Goal: Task Accomplishment & Management: Use online tool/utility

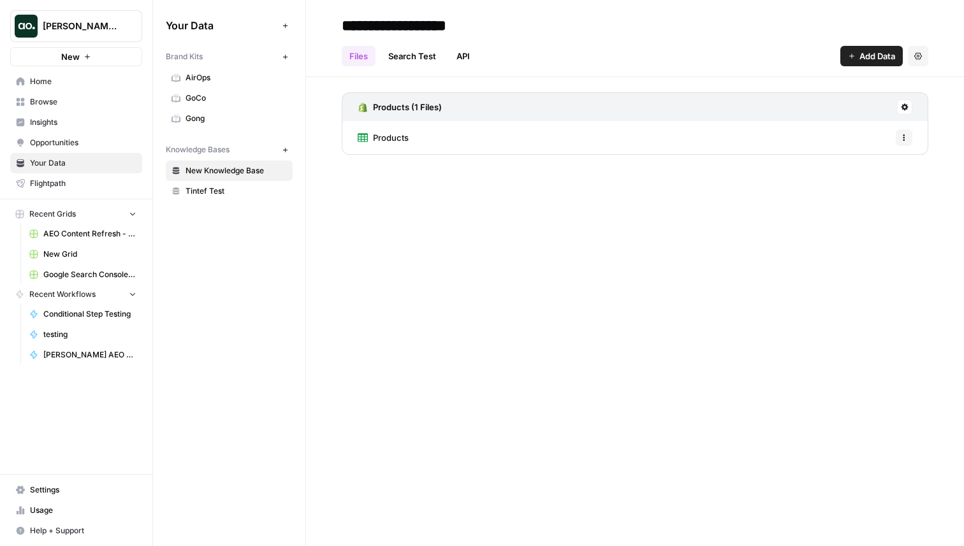
click at [68, 102] on span "Browse" at bounding box center [83, 101] width 106 height 11
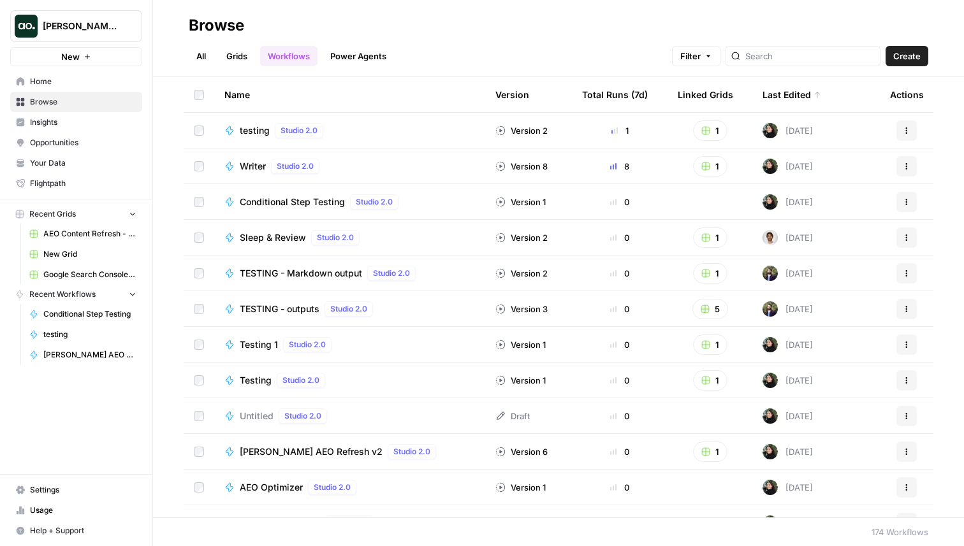
click at [258, 131] on span "testing" at bounding box center [255, 130] width 30 height 13
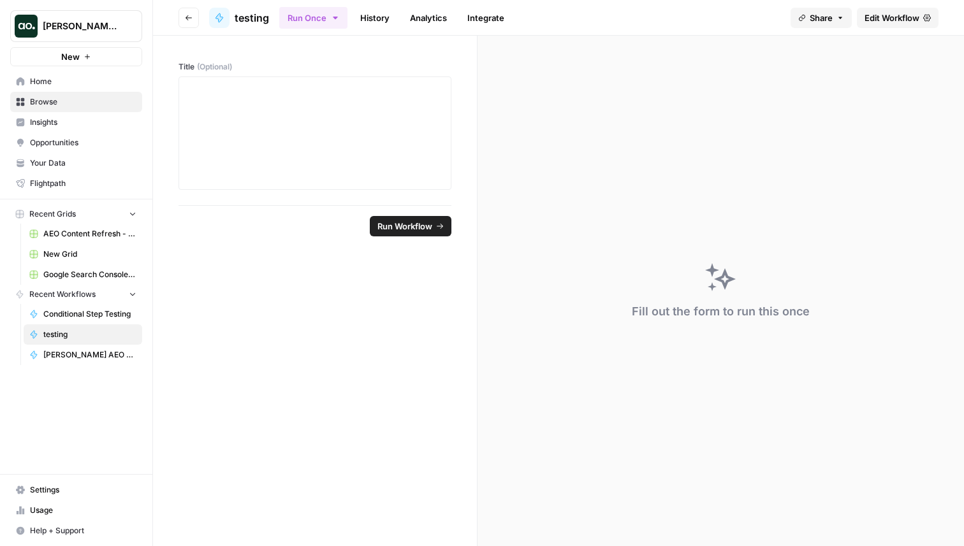
click at [910, 4] on header "Go back testing Run Once History Analytics Integrate Share Edit Workflow" at bounding box center [558, 18] width 811 height 36
click at [894, 26] on link "Edit Workflow" at bounding box center [898, 18] width 82 height 20
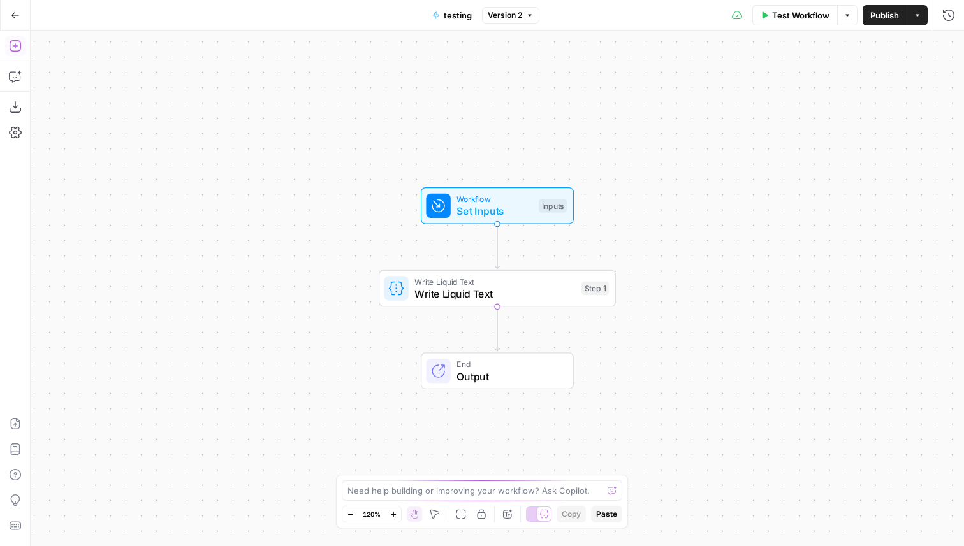
click at [14, 44] on icon "button" at bounding box center [15, 46] width 13 height 13
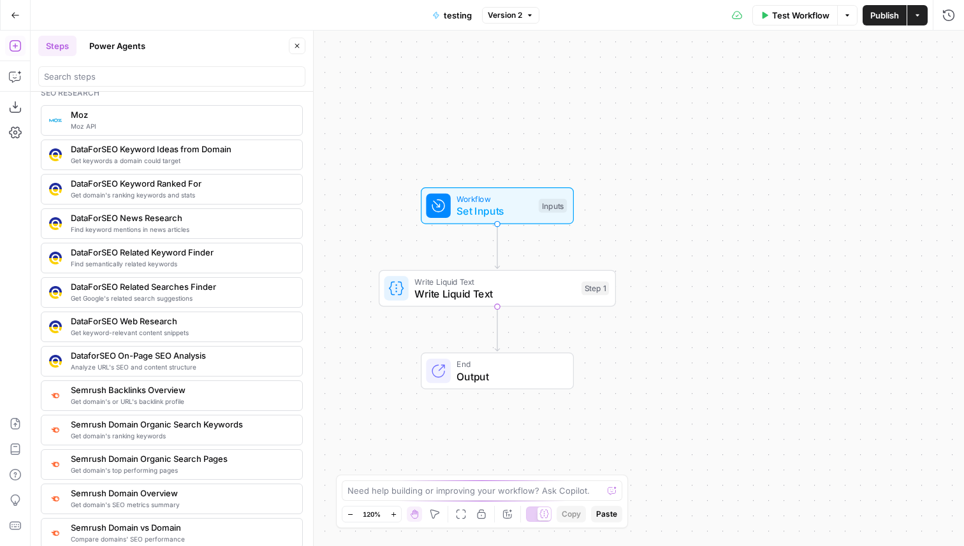
scroll to position [1110, 0]
